Goal: Obtain resource: Download file/media

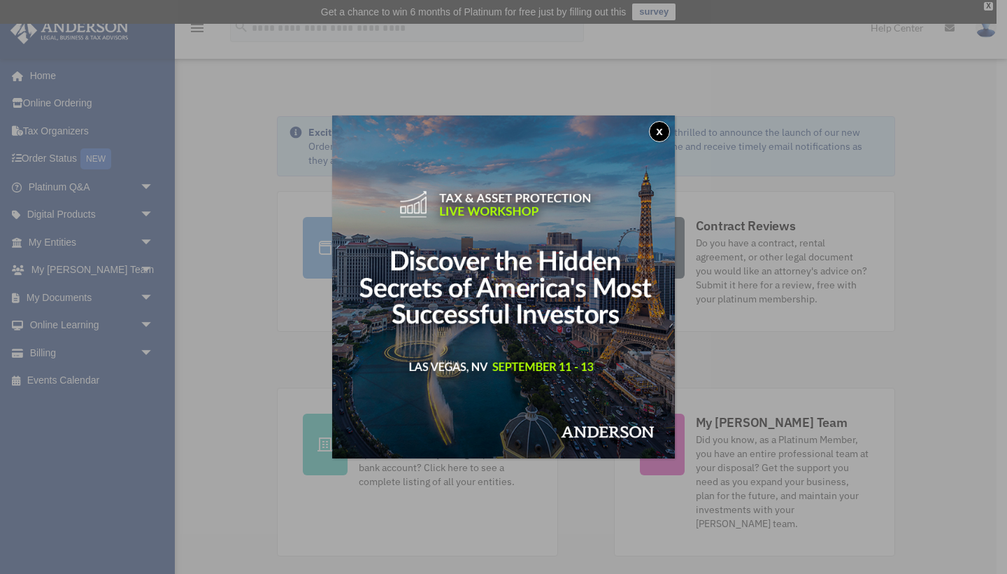
click at [660, 127] on button "x" at bounding box center [659, 131] width 21 height 21
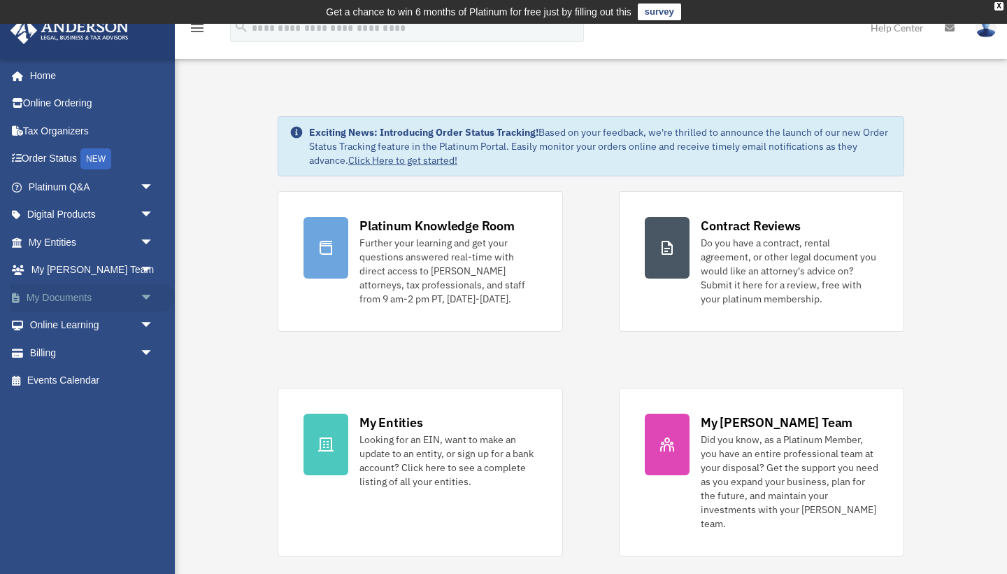
click at [146, 292] on span "arrow_drop_down" at bounding box center [154, 297] width 28 height 29
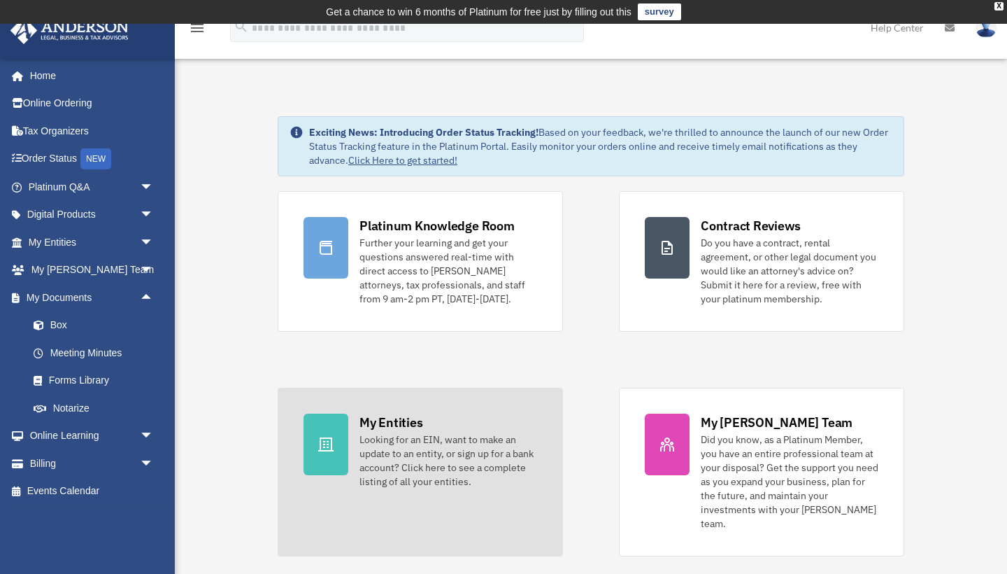
click at [359, 432] on div "Looking for an EIN, want to make an update to an entity, or sign up for a bank …" at bounding box center [448, 460] width 178 height 56
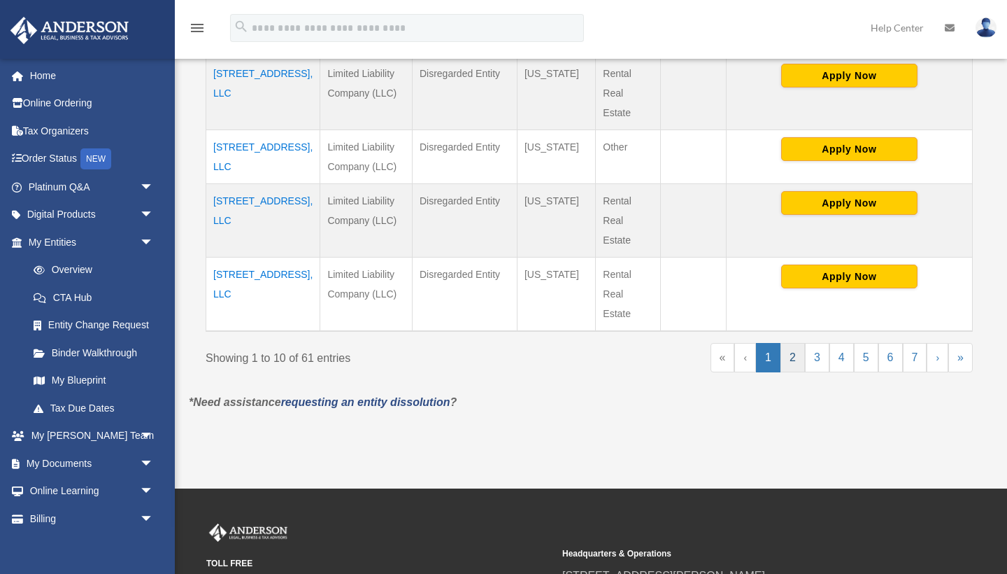
scroll to position [780, 0]
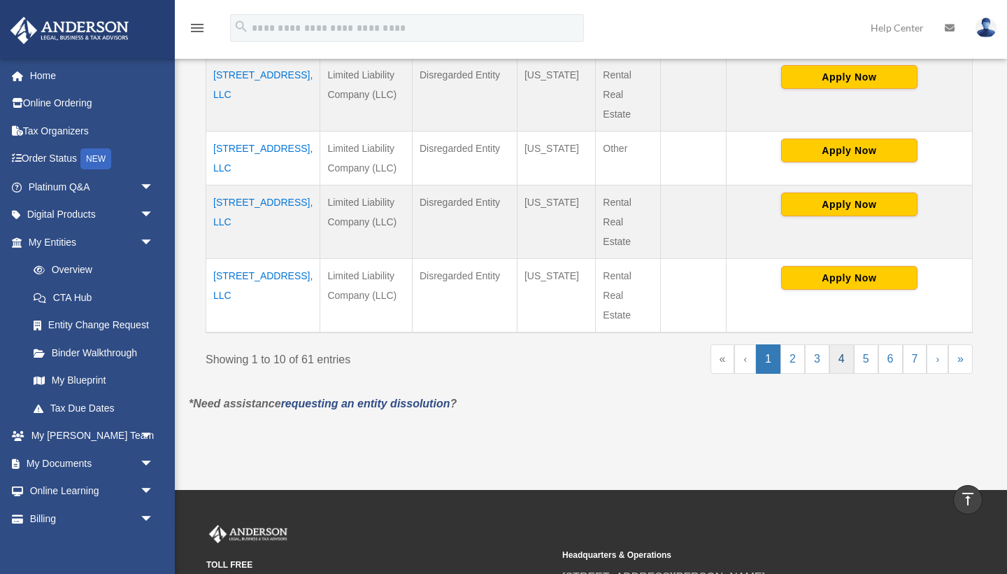
click at [841, 373] on link "4" at bounding box center [841, 358] width 24 height 29
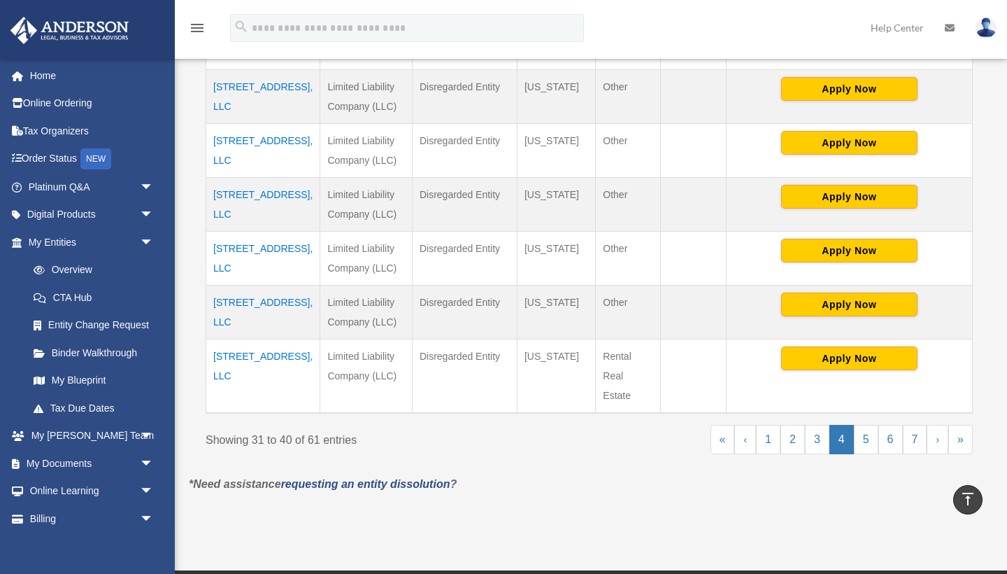
scroll to position [681, 0]
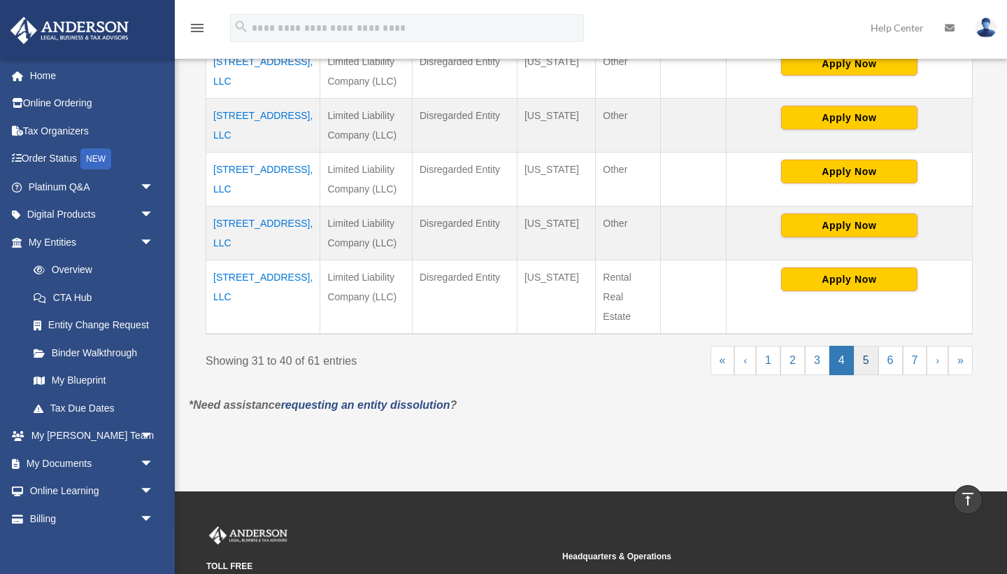
click at [868, 353] on link "5" at bounding box center [866, 360] width 24 height 29
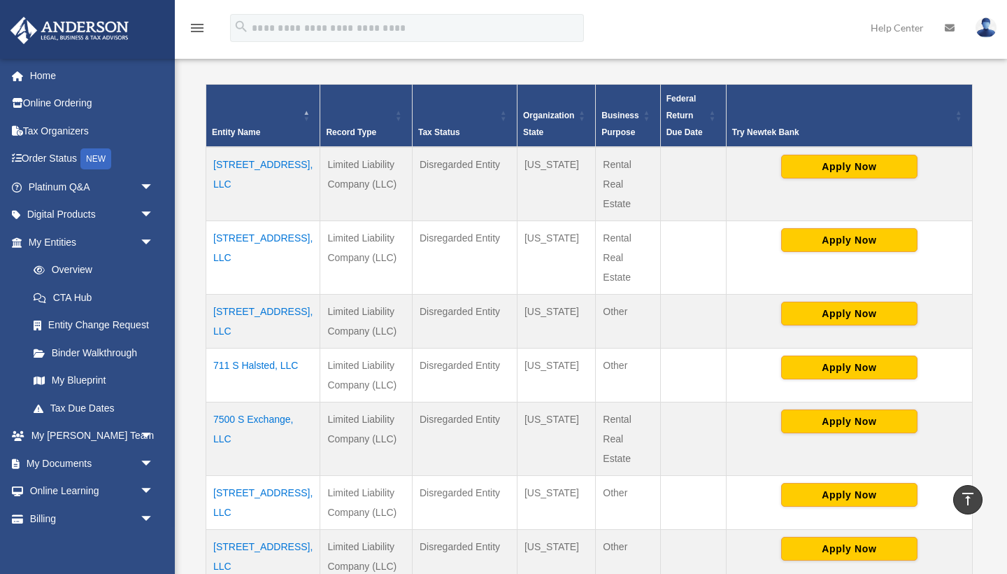
scroll to position [263, 0]
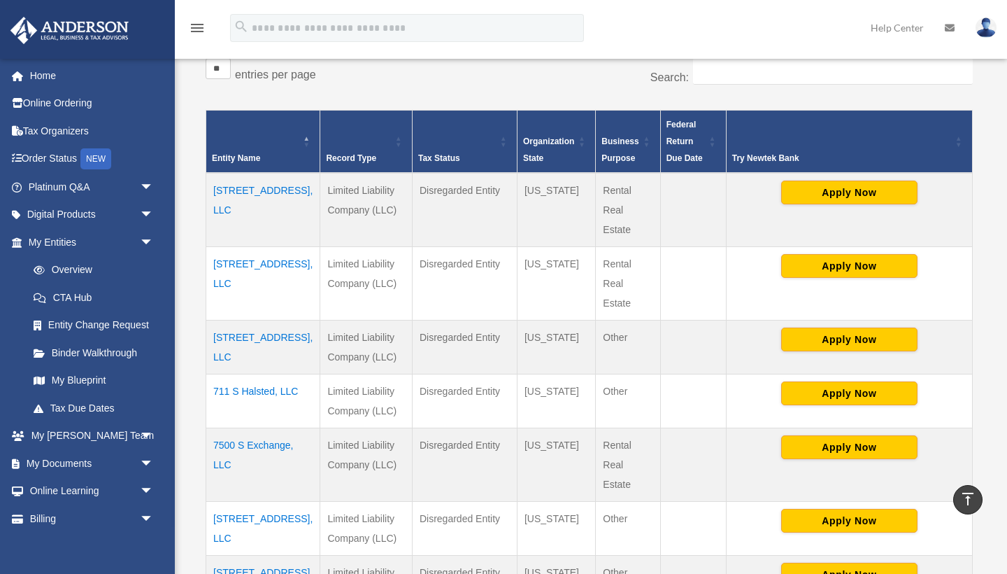
click at [222, 259] on td "674 N Broadway Ave, LLC" at bounding box center [263, 282] width 114 height 73
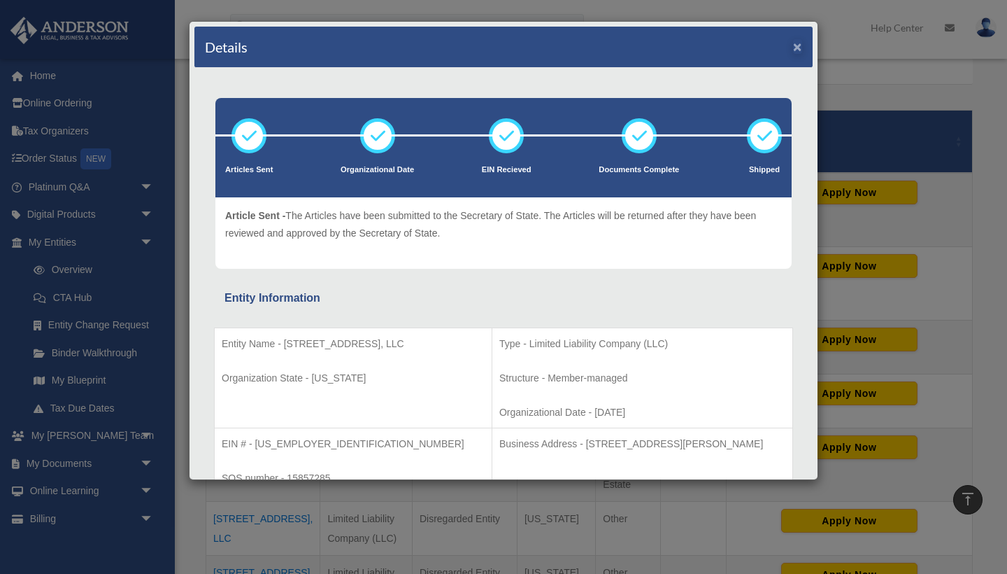
click at [796, 45] on button "×" at bounding box center [797, 46] width 9 height 15
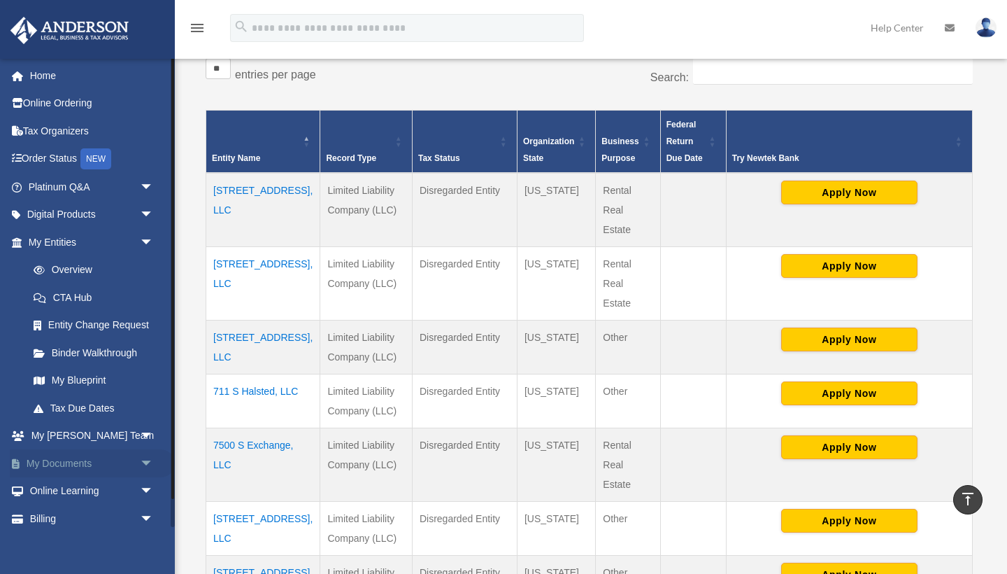
click at [99, 453] on link "My Documents arrow_drop_down" at bounding box center [92, 463] width 165 height 28
click at [148, 456] on span "arrow_drop_down" at bounding box center [154, 463] width 28 height 29
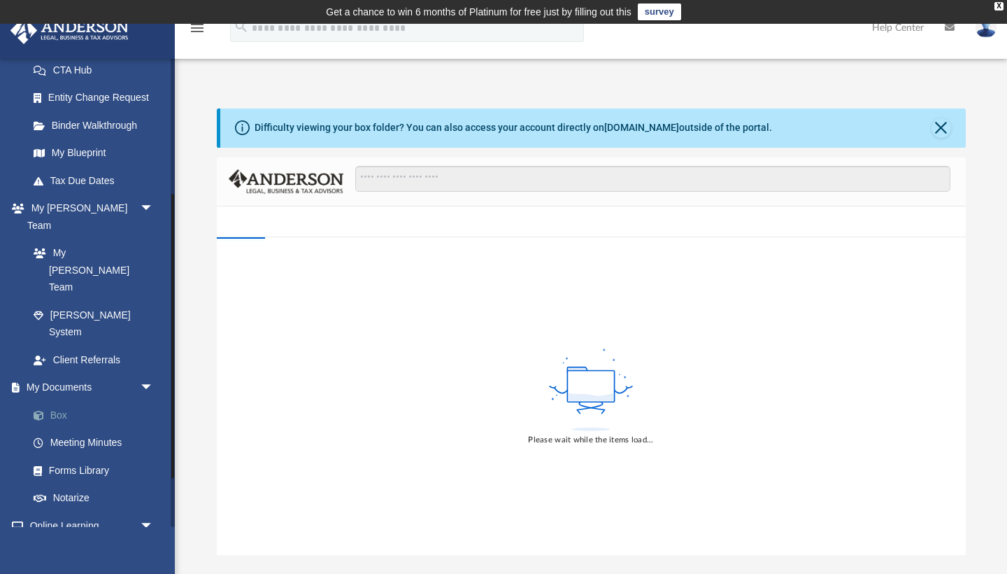
scroll to position [234, 0]
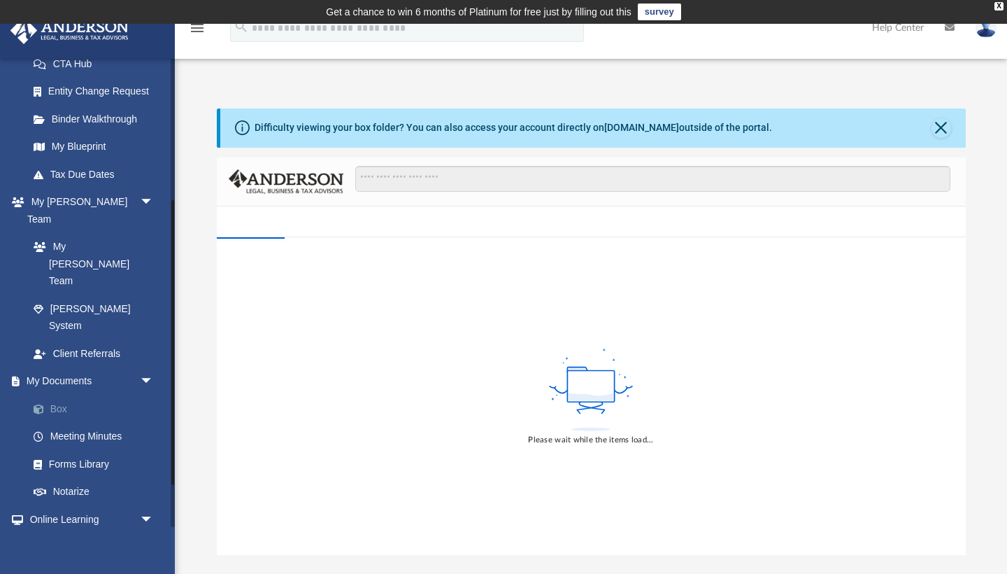
click at [57, 394] on link "Box" at bounding box center [97, 408] width 155 height 28
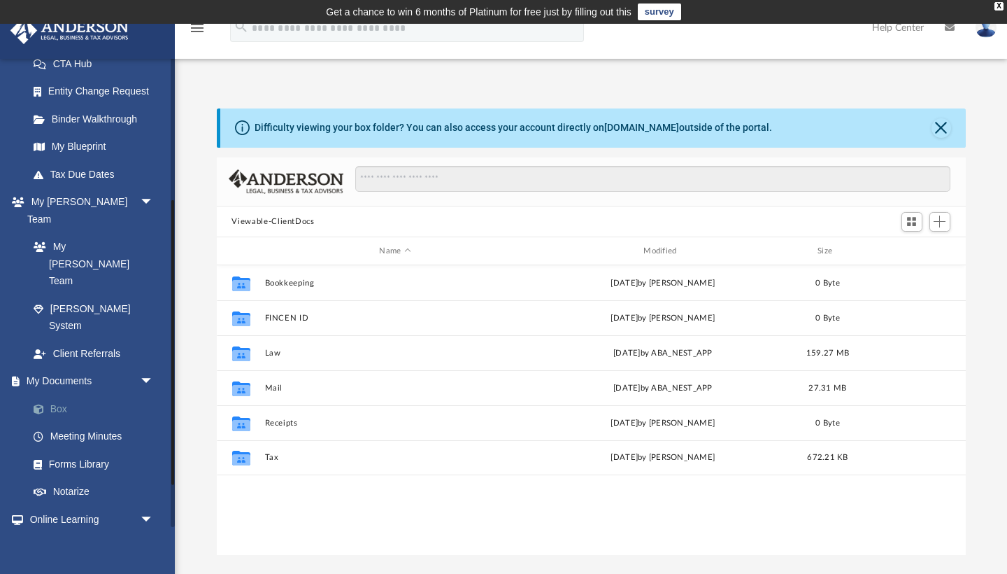
scroll to position [1, 1]
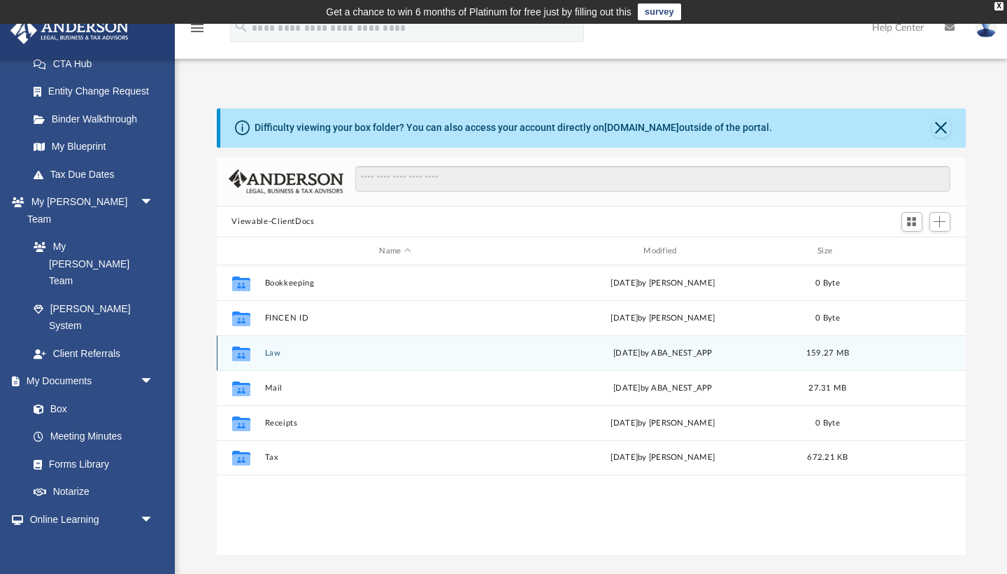
click at [271, 351] on button "Law" at bounding box center [395, 352] width 262 height 9
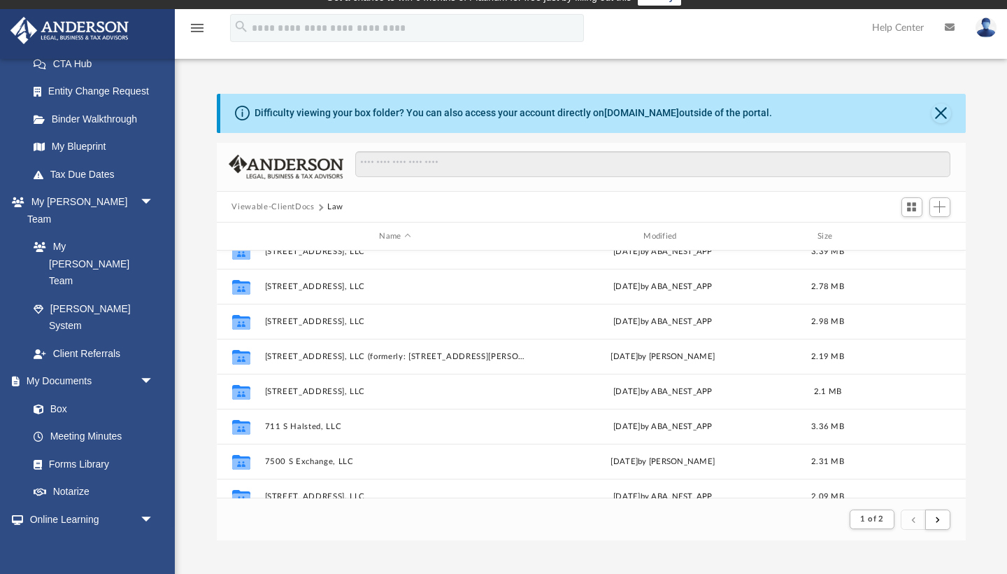
scroll to position [1380, 0]
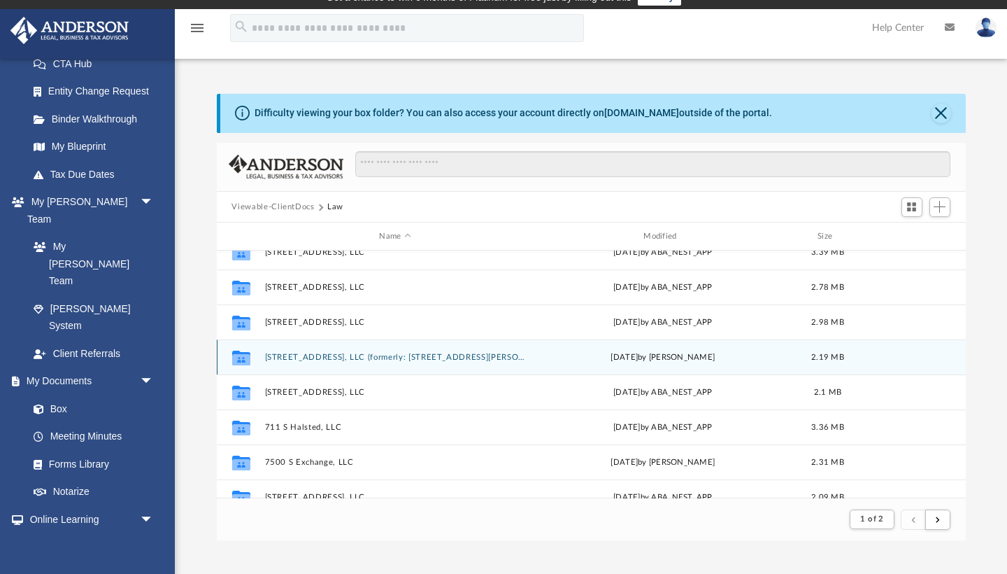
click at [459, 357] on button "[STREET_ADDRESS], LLC (formerly: [STREET_ADDRESS][PERSON_NAME], LLC)" at bounding box center [395, 357] width 262 height 9
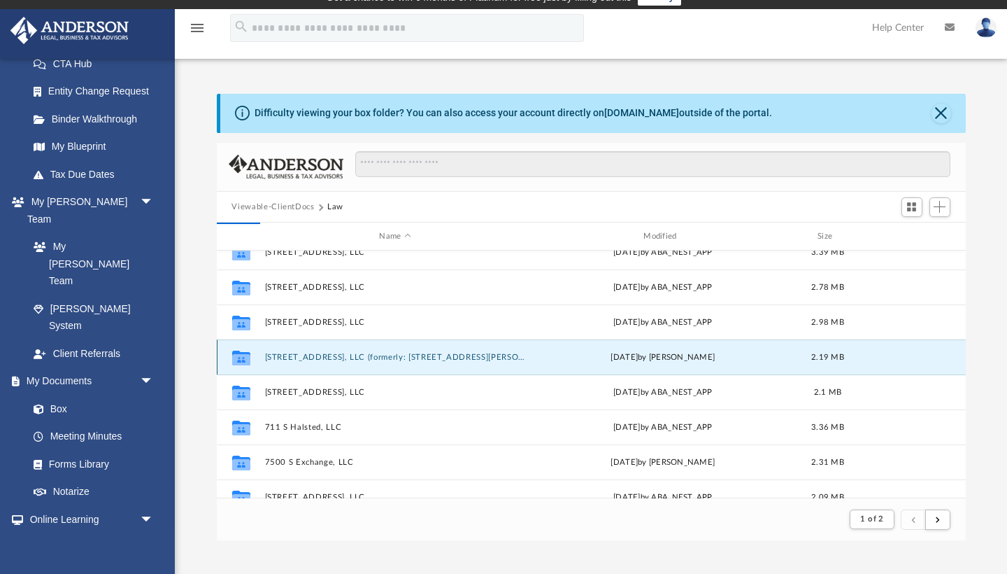
scroll to position [318, 749]
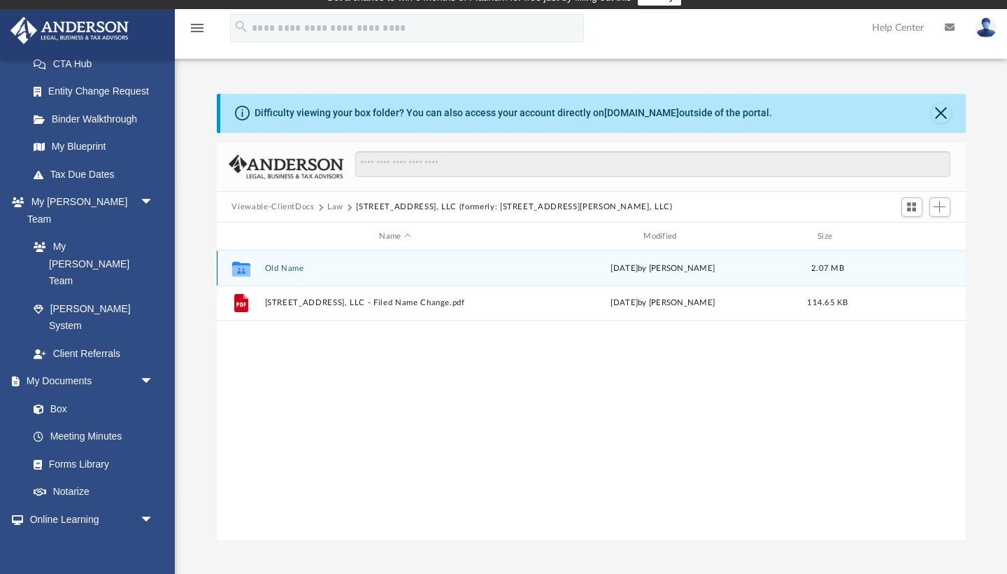
click at [282, 271] on button "Old Name" at bounding box center [395, 268] width 262 height 9
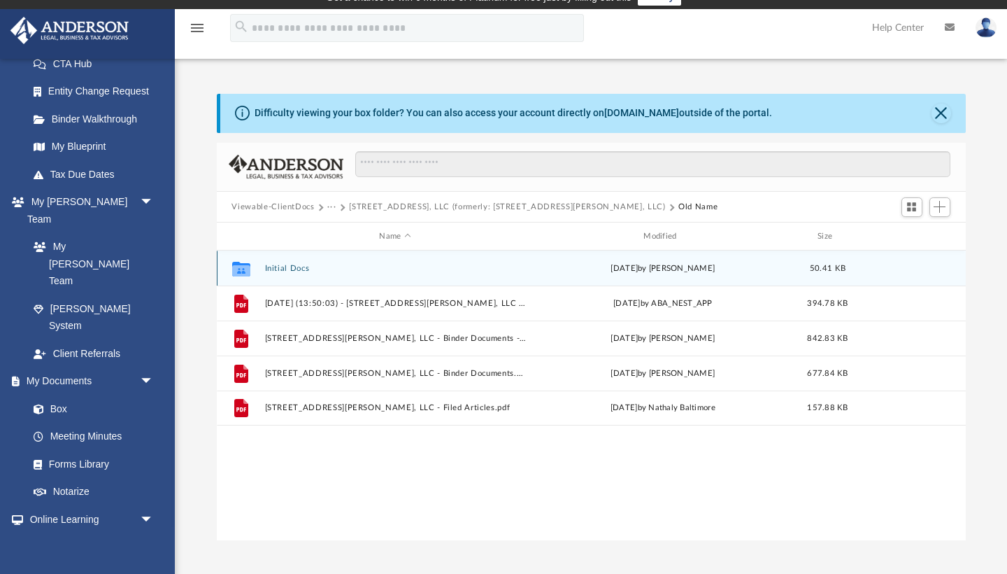
click at [290, 269] on button "Initial Docs" at bounding box center [395, 268] width 262 height 9
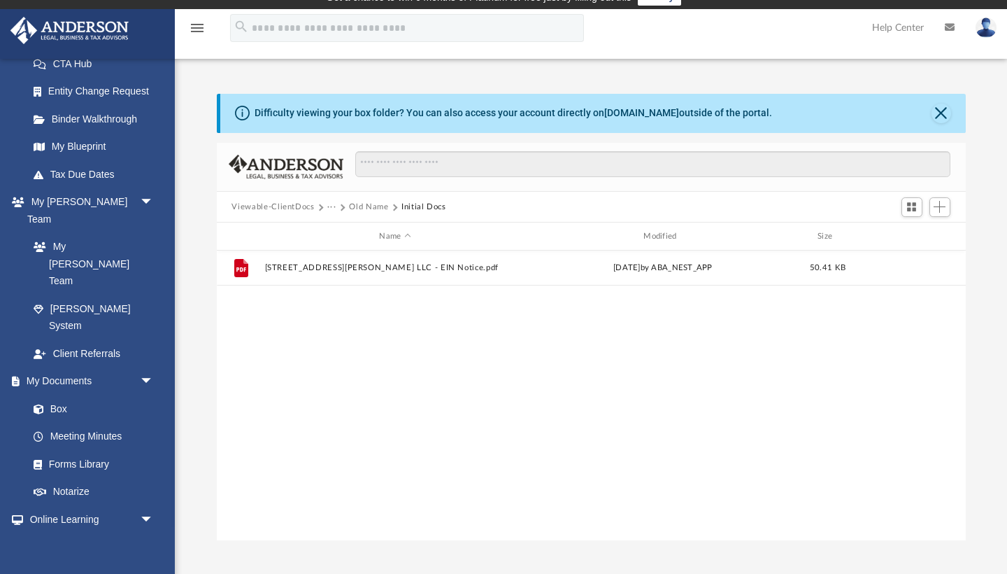
click at [357, 211] on button "Old Name" at bounding box center [368, 207] width 39 height 13
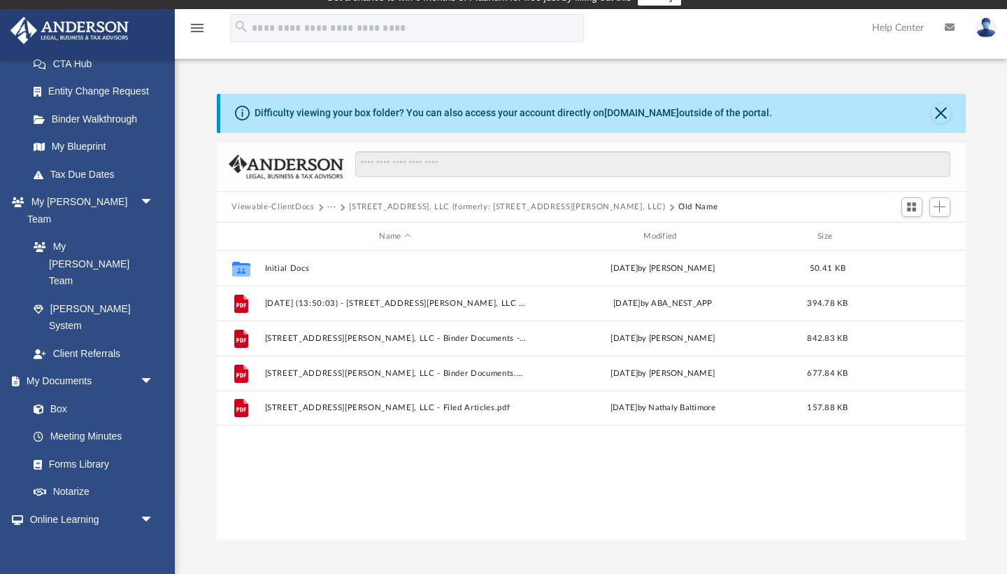
click at [369, 209] on button "[STREET_ADDRESS], LLC (formerly: [STREET_ADDRESS][PERSON_NAME], LLC)" at bounding box center [507, 207] width 316 height 13
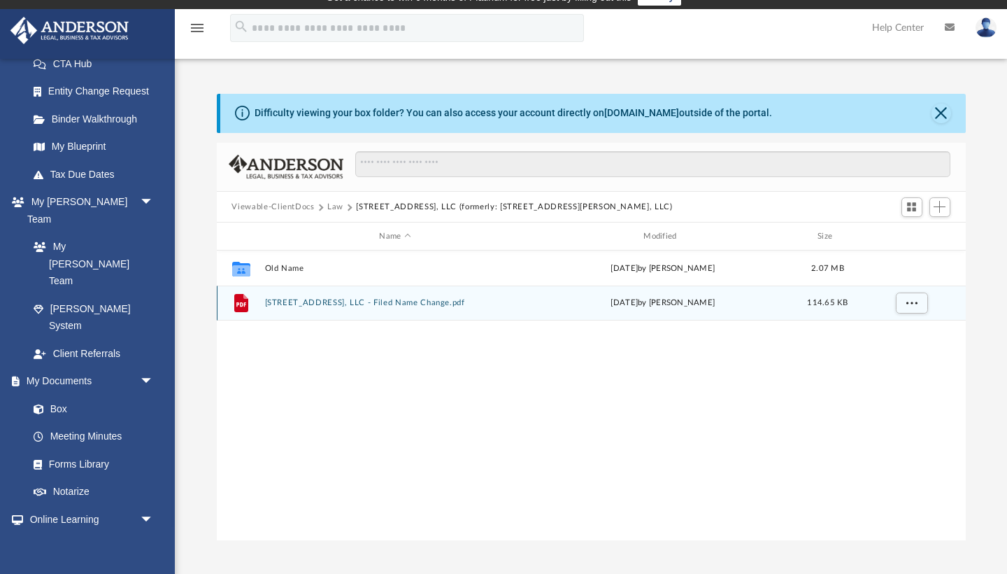
click at [348, 304] on button "[STREET_ADDRESS], LLC - Filed Name Change.pdf" at bounding box center [395, 303] width 262 height 9
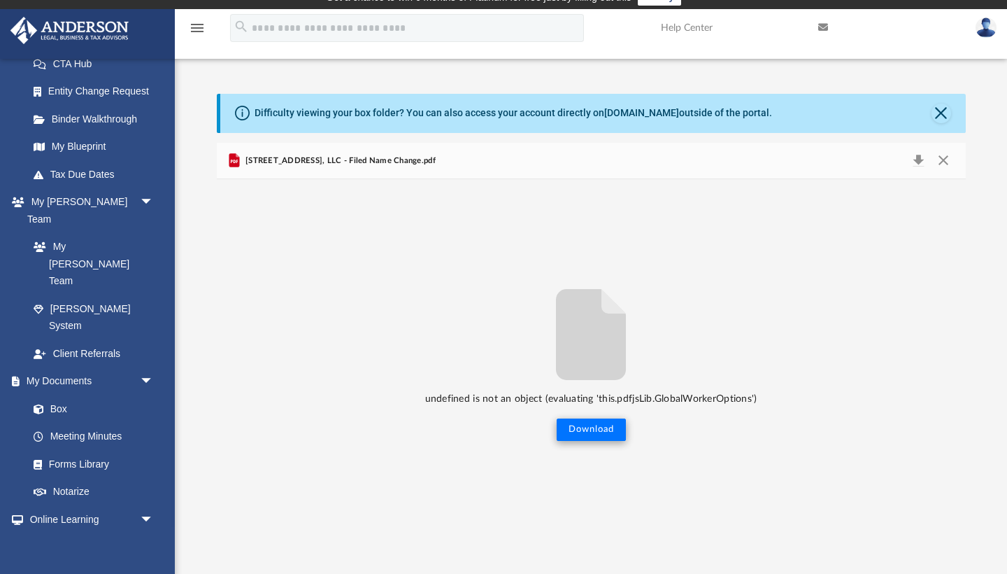
click at [592, 432] on button "Download" at bounding box center [591, 429] width 69 height 22
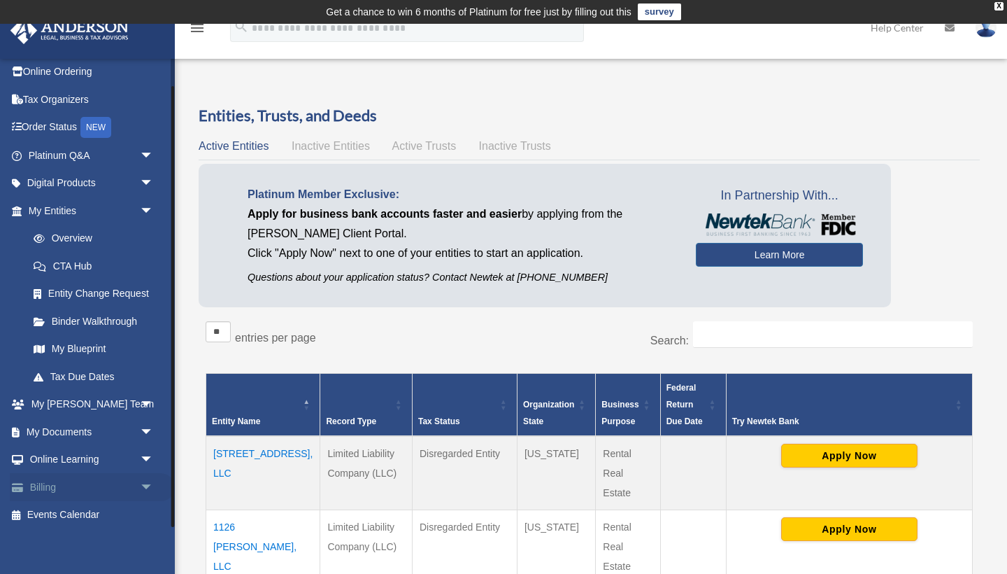
scroll to position [30, 0]
click at [141, 462] on span "arrow_drop_down" at bounding box center [154, 461] width 28 height 29
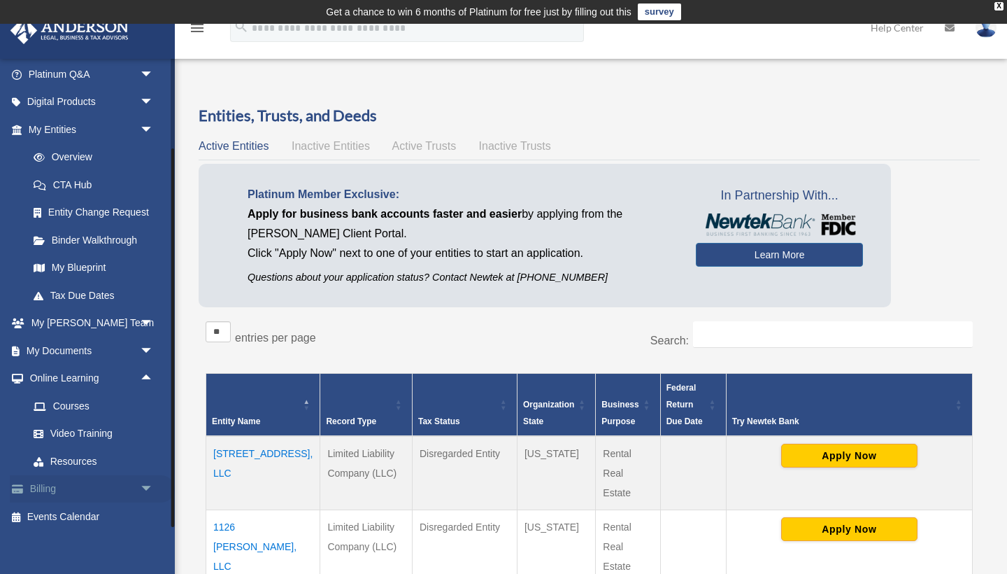
scroll to position [112, 0]
click at [146, 349] on span "arrow_drop_down" at bounding box center [154, 351] width 28 height 29
click at [56, 379] on link "Box" at bounding box center [97, 379] width 155 height 28
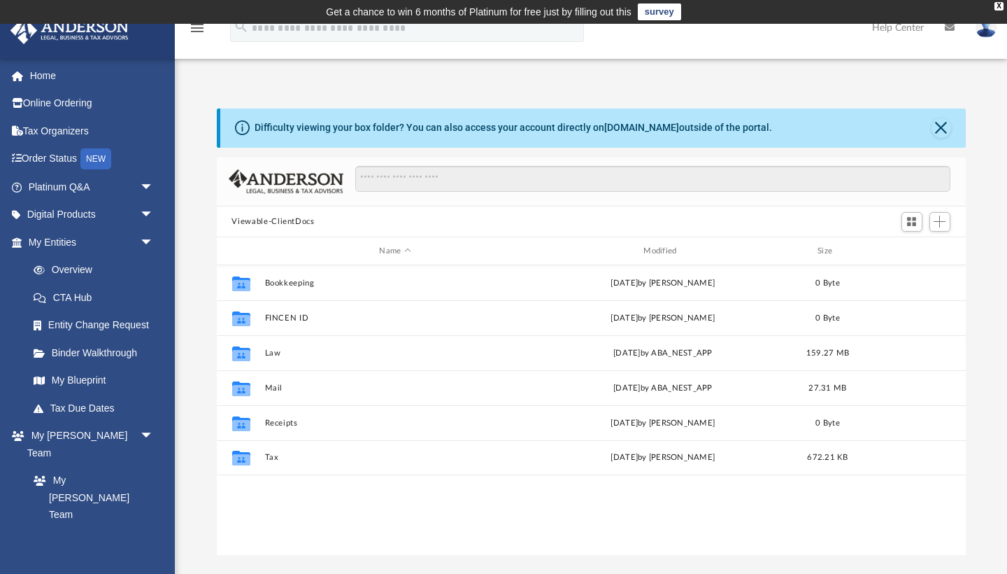
scroll to position [318, 749]
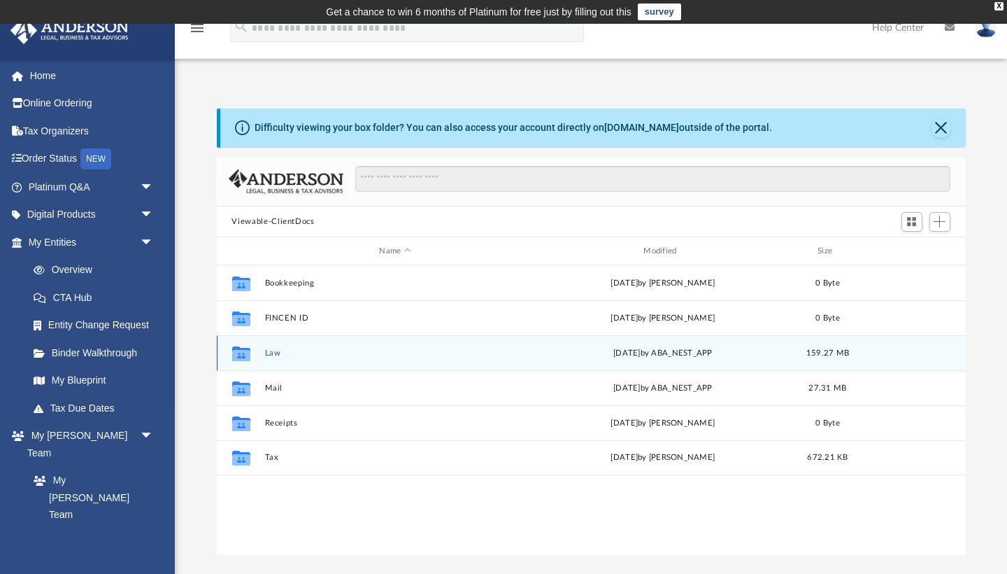
click at [271, 355] on button "Law" at bounding box center [395, 352] width 262 height 9
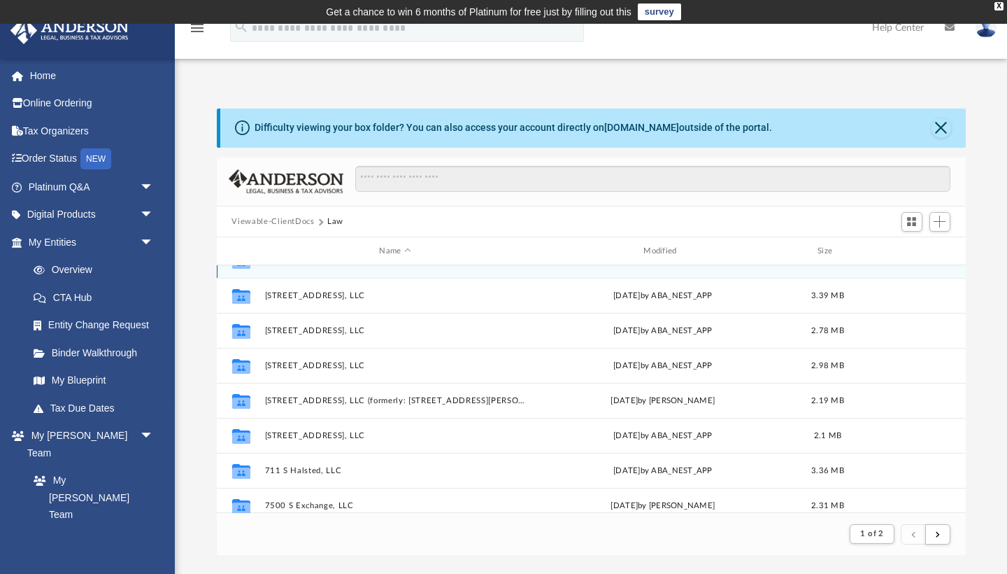
scroll to position [1355, 0]
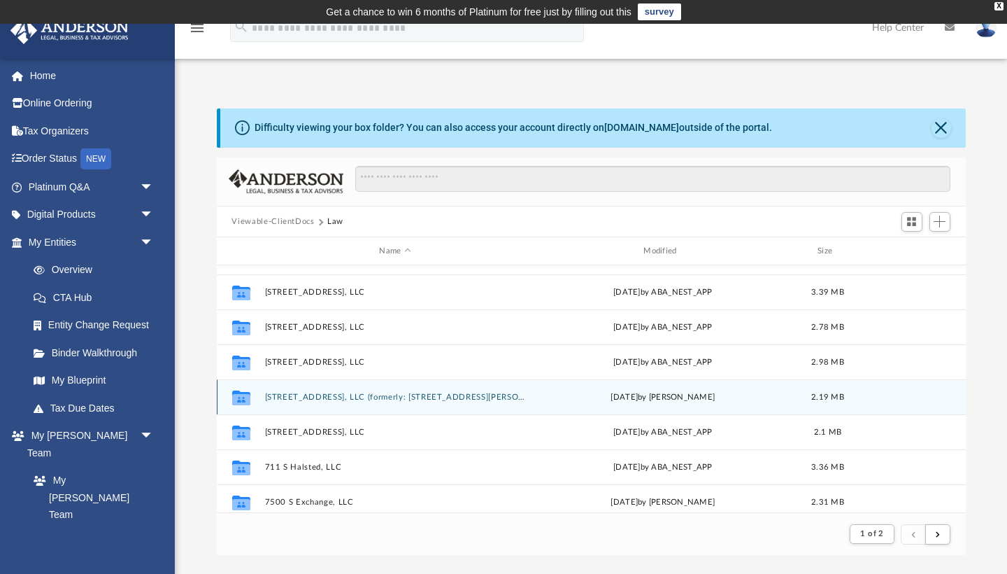
click at [314, 399] on button "[STREET_ADDRESS], LLC (formerly: [STREET_ADDRESS][PERSON_NAME], LLC)" at bounding box center [395, 396] width 262 height 9
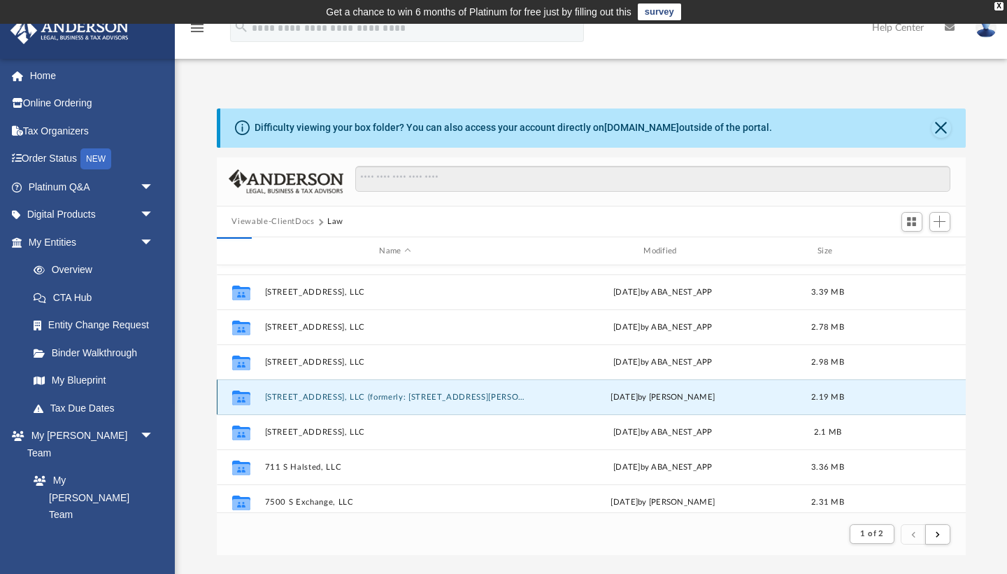
scroll to position [318, 749]
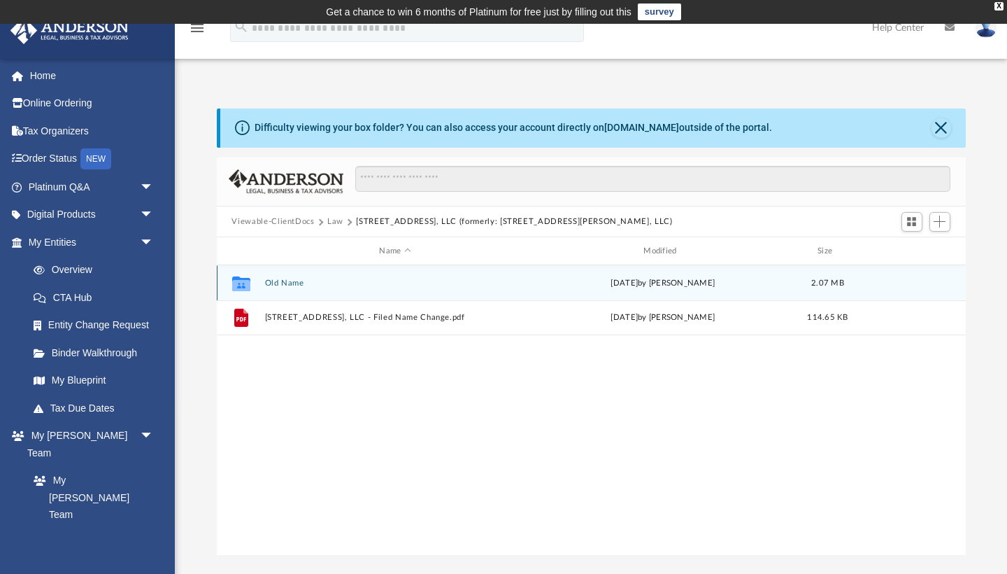
click at [285, 284] on button "Old Name" at bounding box center [395, 282] width 262 height 9
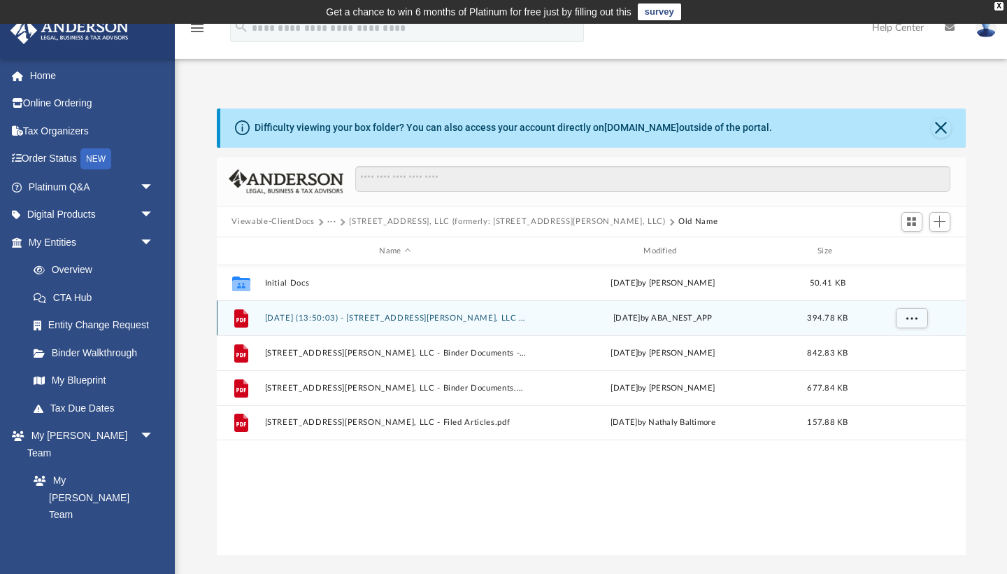
click at [300, 318] on button "[DATE] (13:50:03) - [STREET_ADDRESS][PERSON_NAME], LLC - EIN Letter from IRS.pdf" at bounding box center [395, 317] width 262 height 9
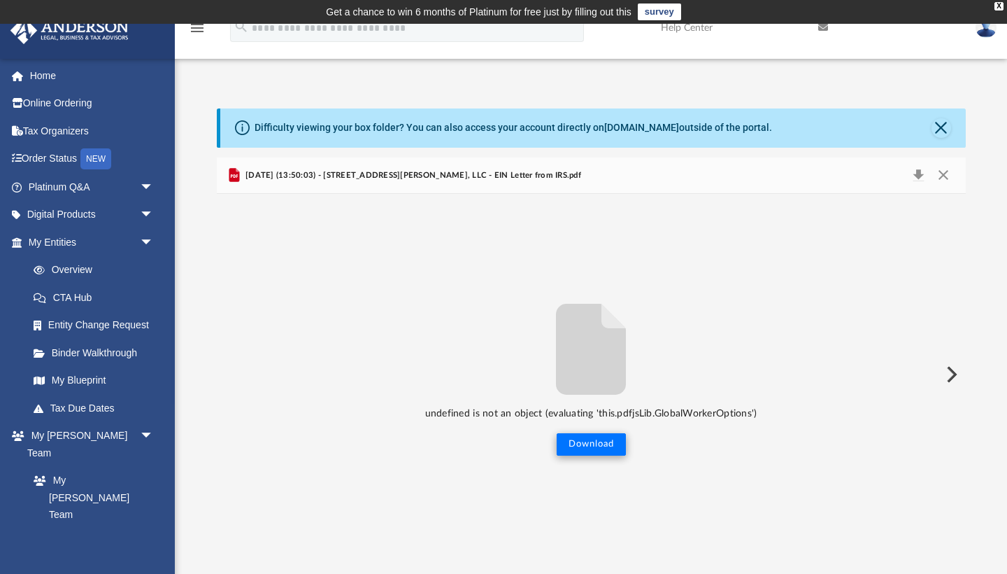
click at [591, 441] on button "Download" at bounding box center [591, 444] width 69 height 22
